Goal: Navigation & Orientation: Find specific page/section

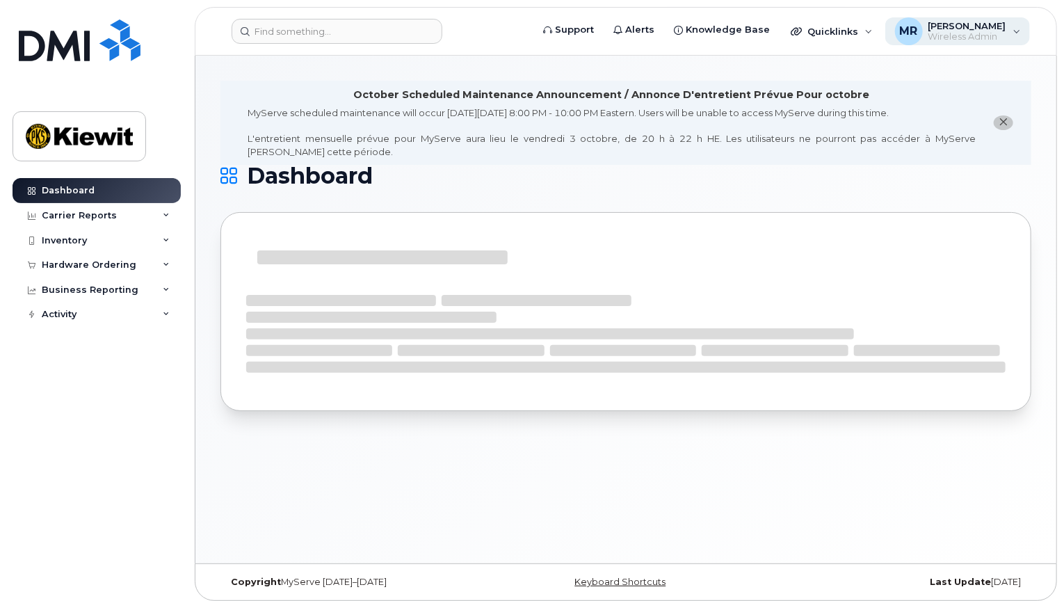
click at [1028, 33] on div "[PERSON_NAME] Wireless Admin" at bounding box center [958, 31] width 145 height 28
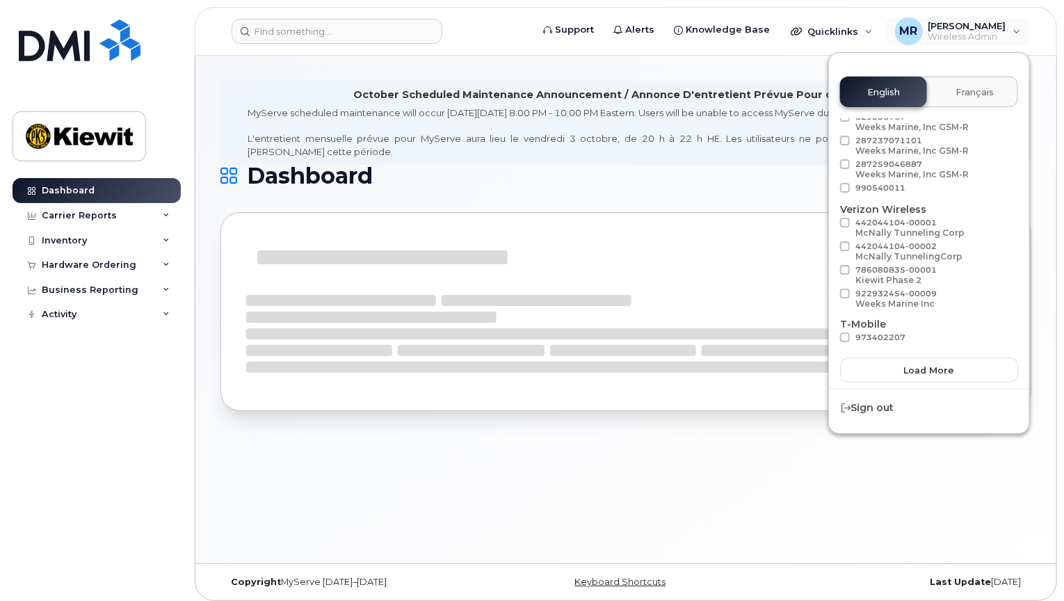
scroll to position [79, 0]
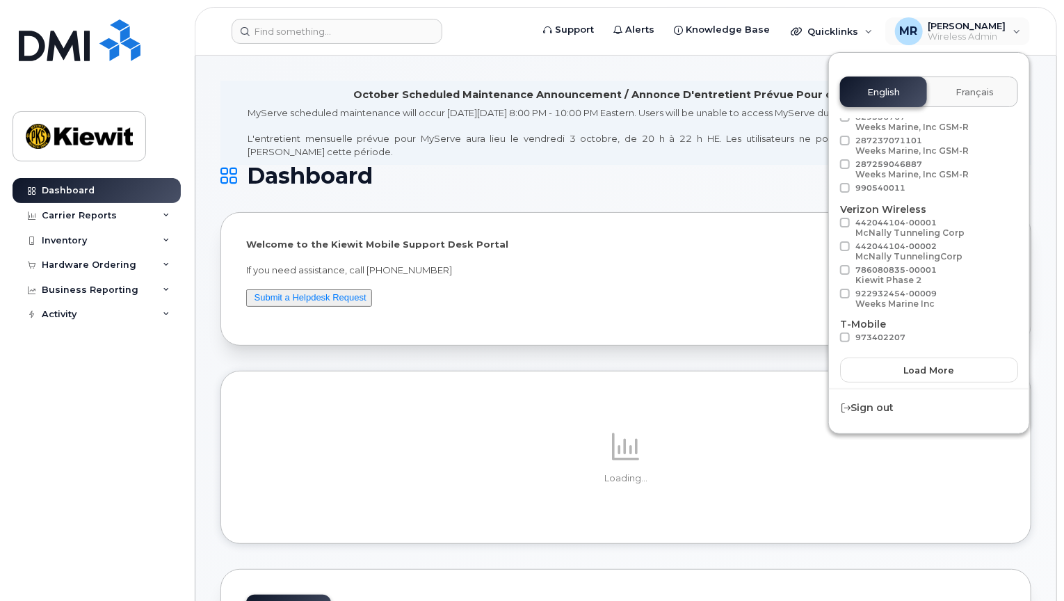
click at [854, 472] on p "Loading..." at bounding box center [626, 478] width 760 height 13
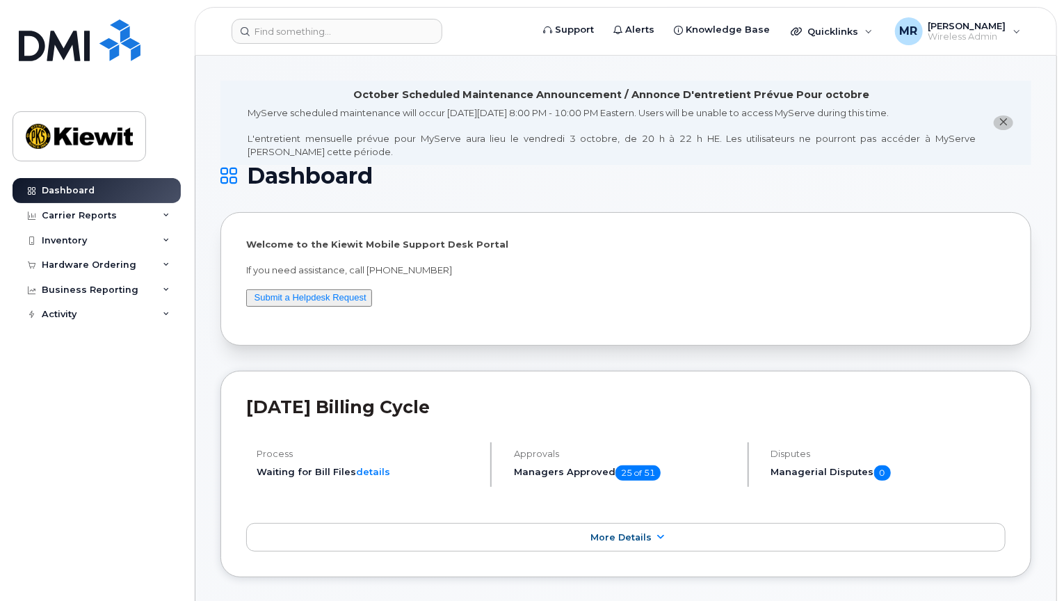
click at [1007, 122] on icon "close notification" at bounding box center [1004, 122] width 9 height 9
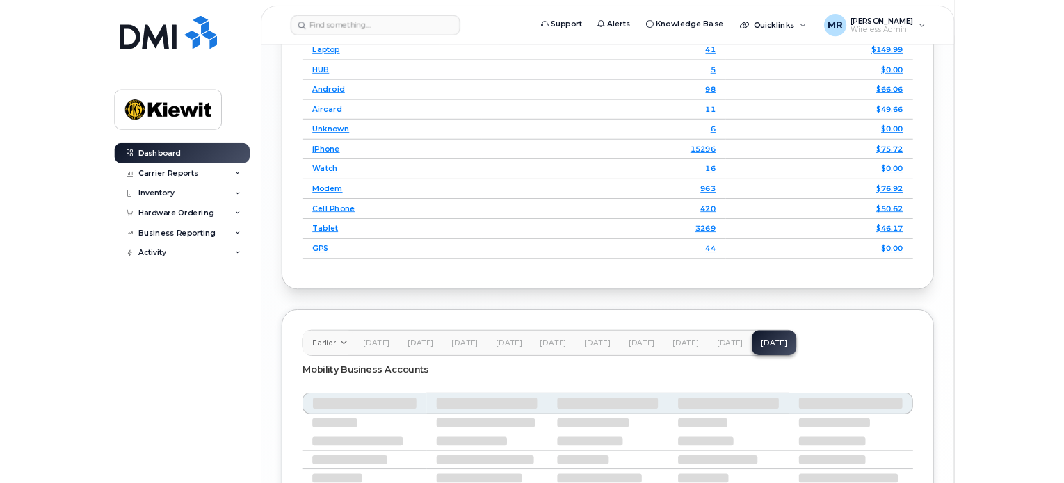
scroll to position [2397, 0]
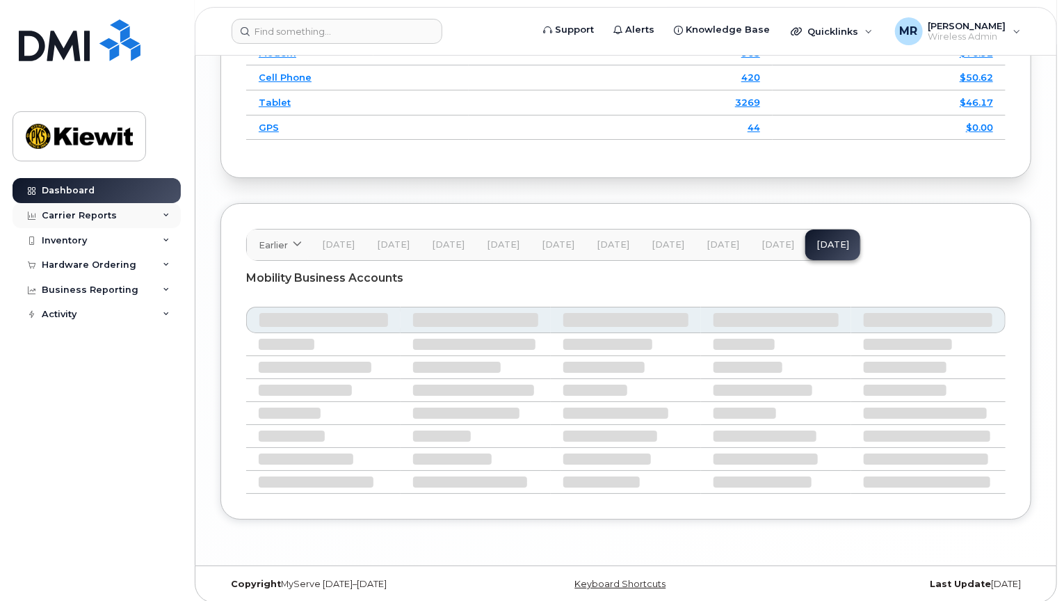
click at [74, 210] on div "Carrier Reports" at bounding box center [79, 215] width 75 height 11
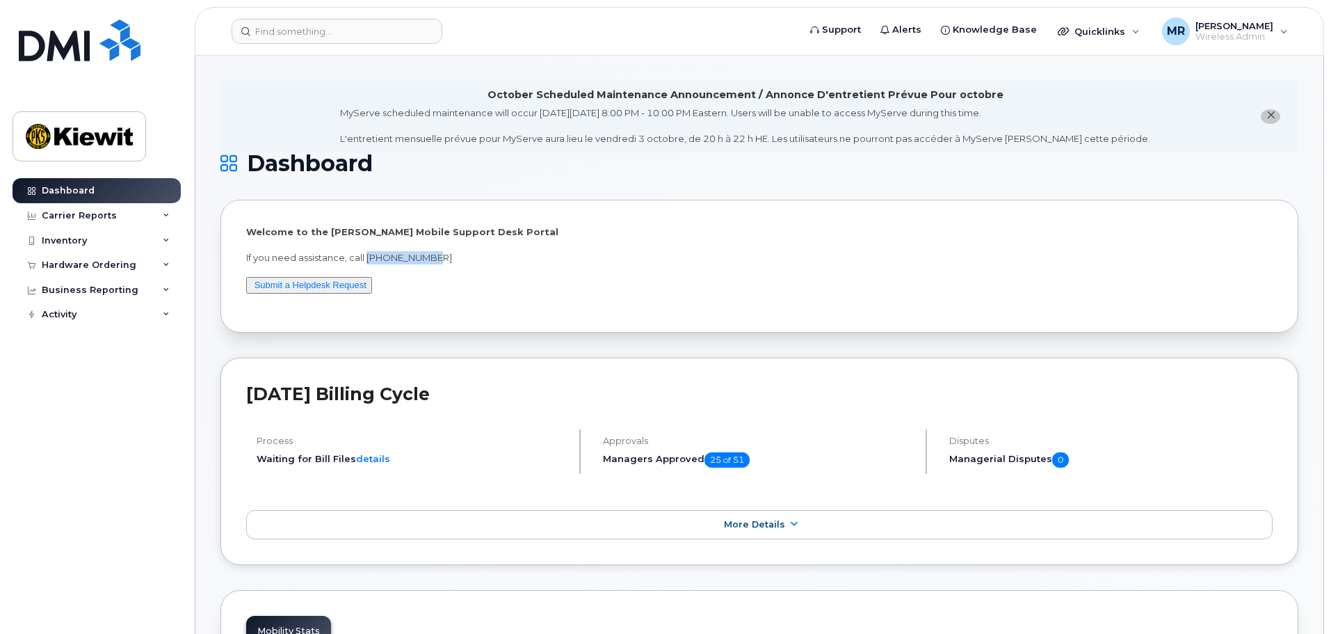
drag, startPoint x: 438, startPoint y: 256, endPoint x: 368, endPoint y: 252, distance: 70.4
click at [368, 252] on p "If you need assistance, call [PHONE_NUMBER]" at bounding box center [759, 257] width 1027 height 13
click at [485, 252] on p "If you need assistance, call [PHONE_NUMBER]" at bounding box center [759, 257] width 1027 height 13
drag, startPoint x: 337, startPoint y: 234, endPoint x: 493, endPoint y: 232, distance: 155.8
click at [476, 232] on p "Welcome to the Kiewit Mobile Support Desk Portal" at bounding box center [759, 231] width 1027 height 13
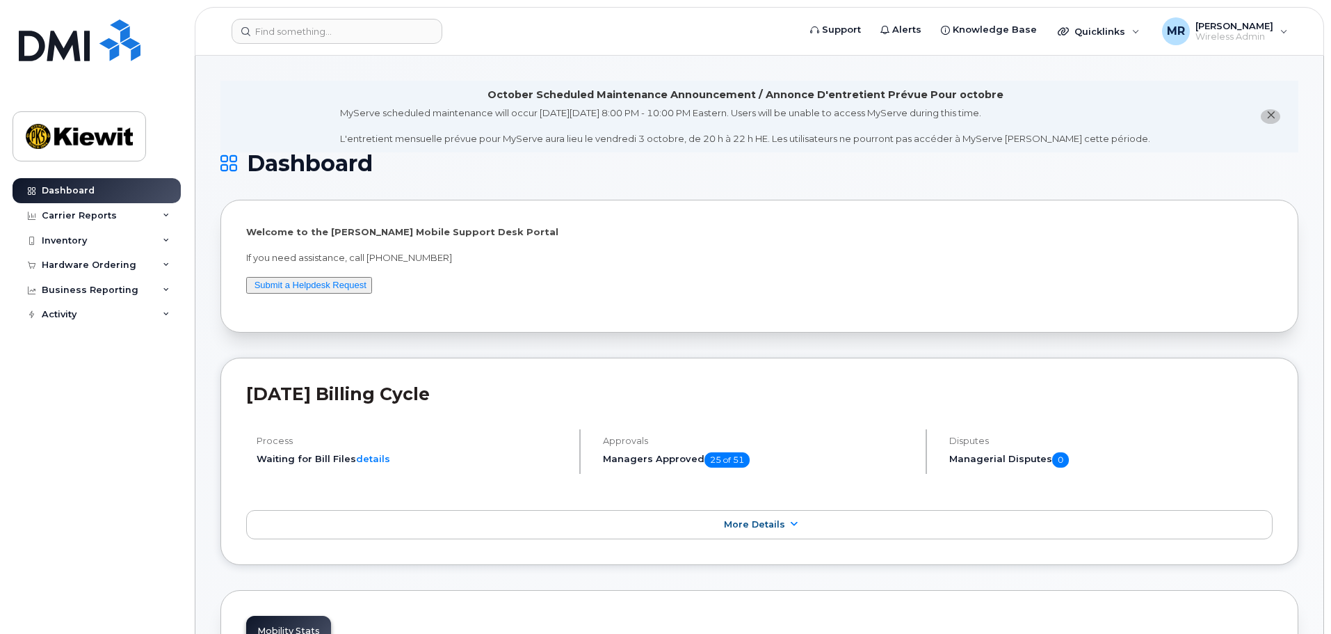
click at [511, 232] on p "Welcome to the Kiewit Mobile Support Desk Portal" at bounding box center [759, 231] width 1027 height 13
drag, startPoint x: 374, startPoint y: 164, endPoint x: 247, endPoint y: 168, distance: 127.3
click at [247, 168] on span "Dashboard" at bounding box center [310, 163] width 126 height 21
click at [392, 159] on h1 "Dashboard" at bounding box center [756, 163] width 1071 height 22
drag, startPoint x: 378, startPoint y: 162, endPoint x: 241, endPoint y: 172, distance: 136.7
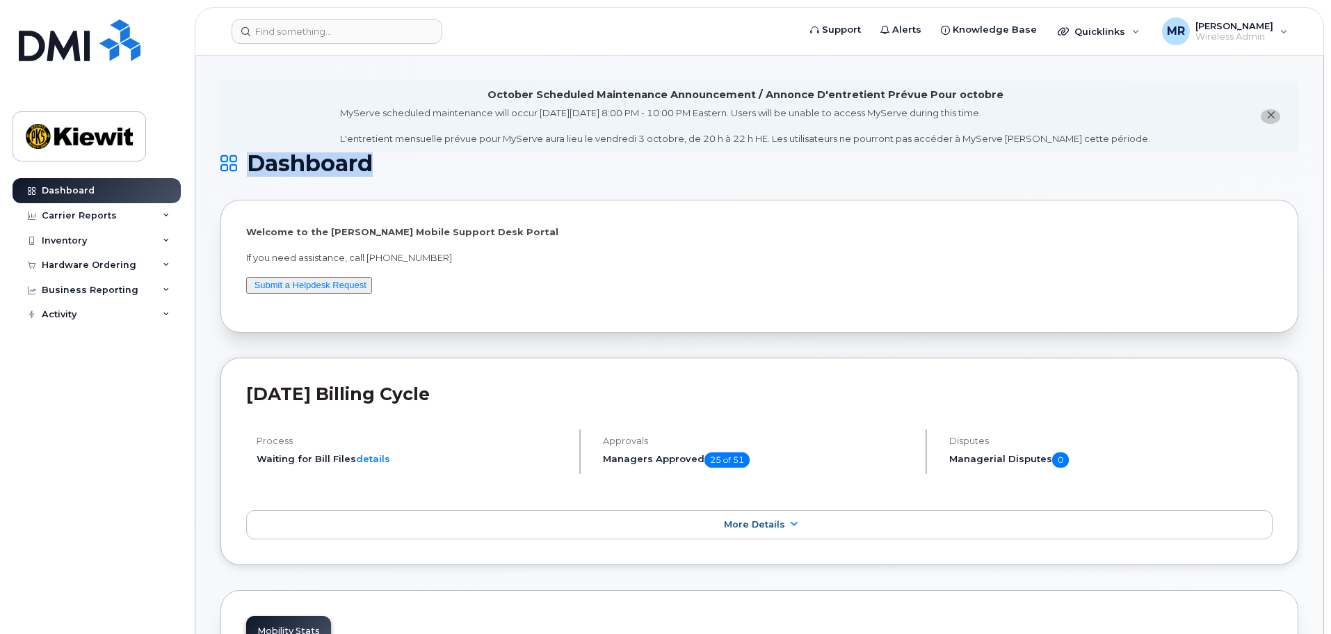
click at [241, 172] on h1 "Dashboard" at bounding box center [756, 163] width 1071 height 22
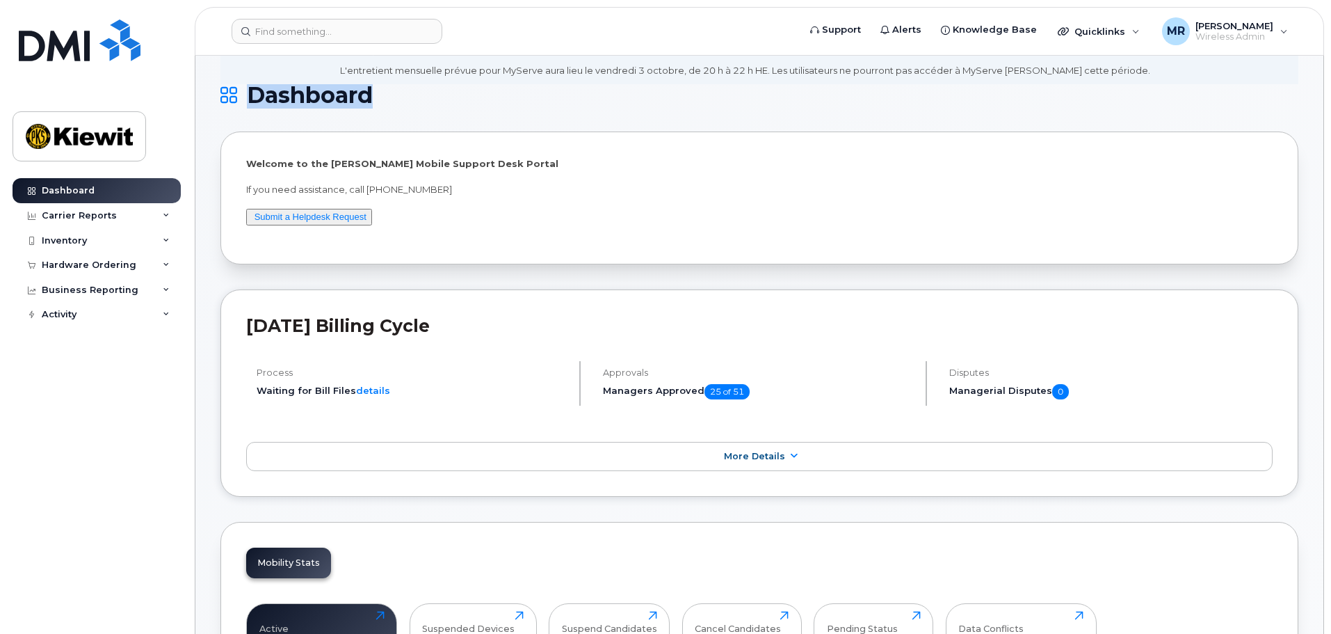
scroll to position [278, 0]
